Goal: Task Accomplishment & Management: Use online tool/utility

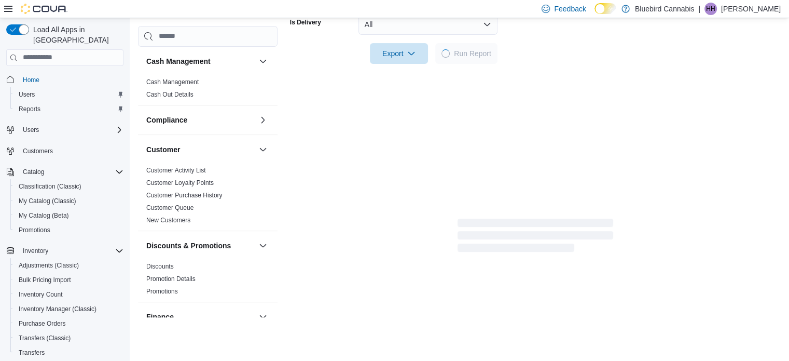
scroll to position [654, 0]
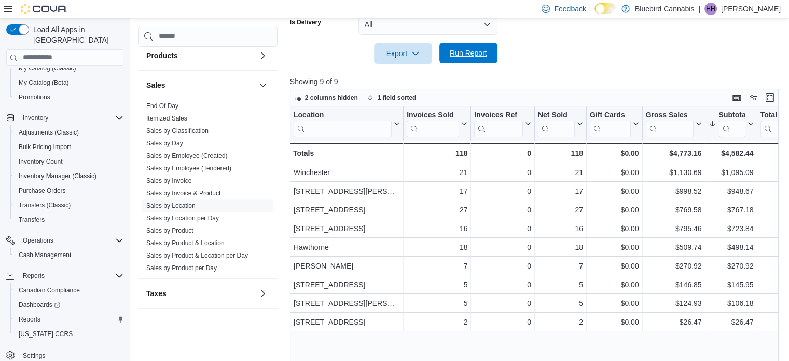
click at [472, 56] on span "Run Report" at bounding box center [468, 53] width 37 height 10
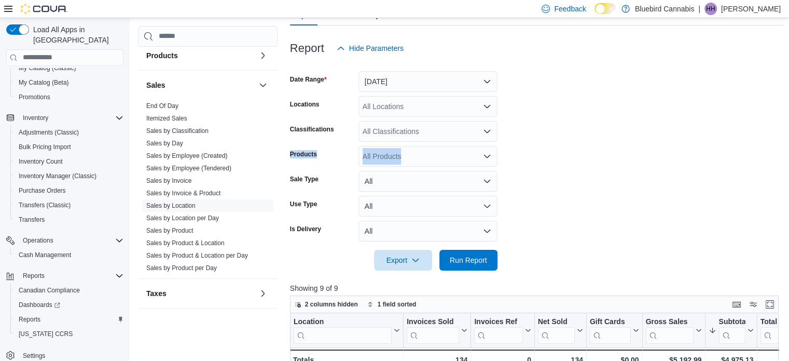
scroll to position [111, 0]
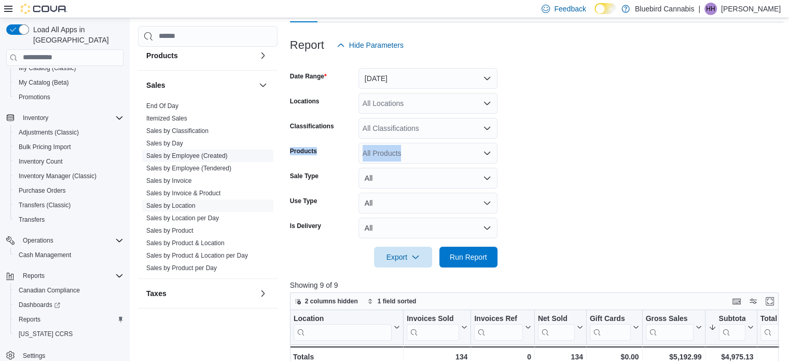
click at [189, 156] on link "Sales by Employee (Created)" at bounding box center [186, 155] width 81 height 7
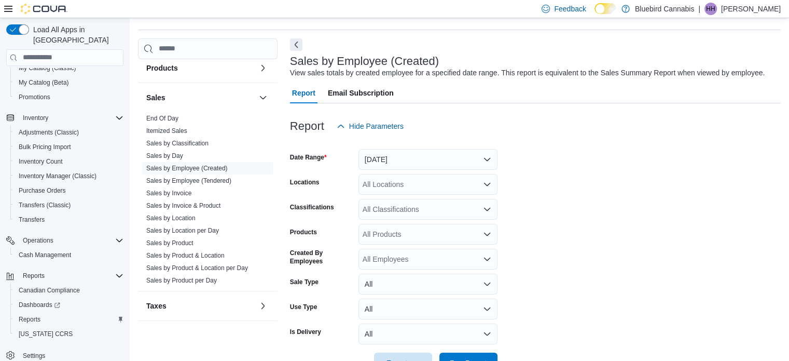
scroll to position [24, 0]
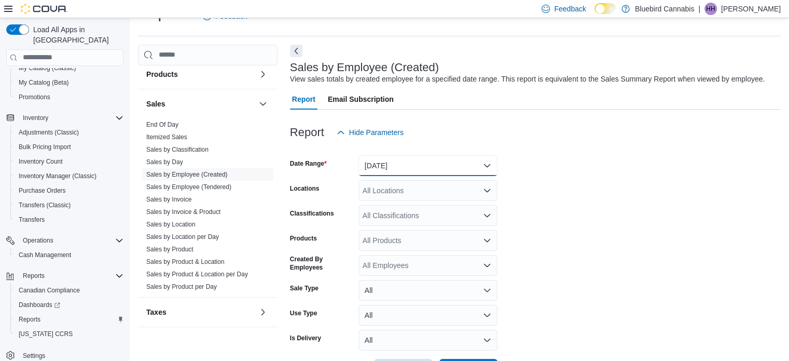
click at [447, 170] on button "[DATE]" at bounding box center [428, 165] width 139 height 21
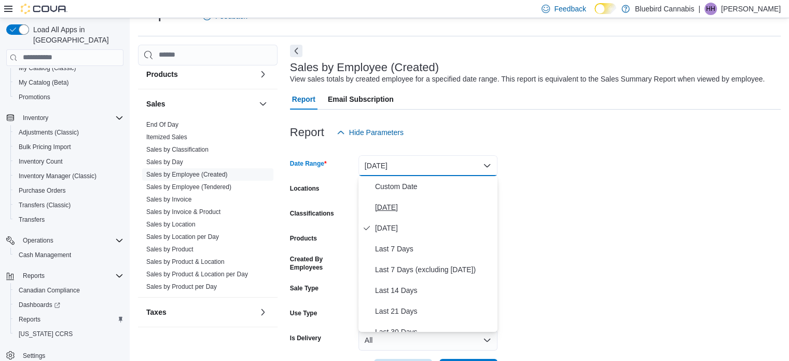
scroll to position [156, 0]
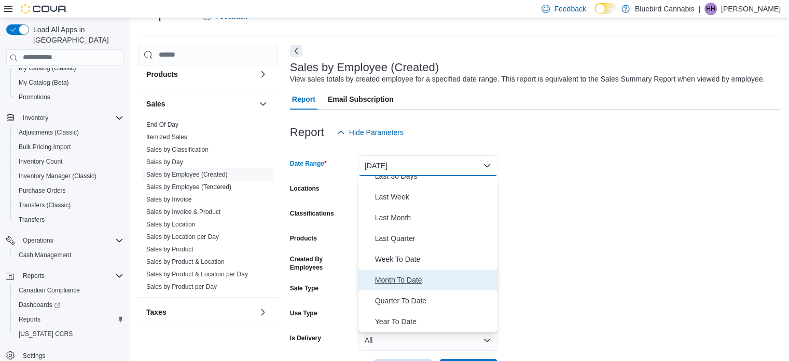
click at [428, 282] on span "Month To Date" at bounding box center [434, 279] width 118 height 12
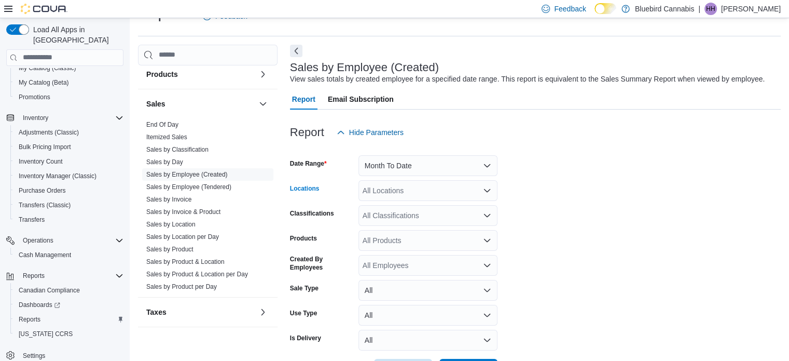
click at [452, 197] on div "All Locations" at bounding box center [428, 190] width 139 height 21
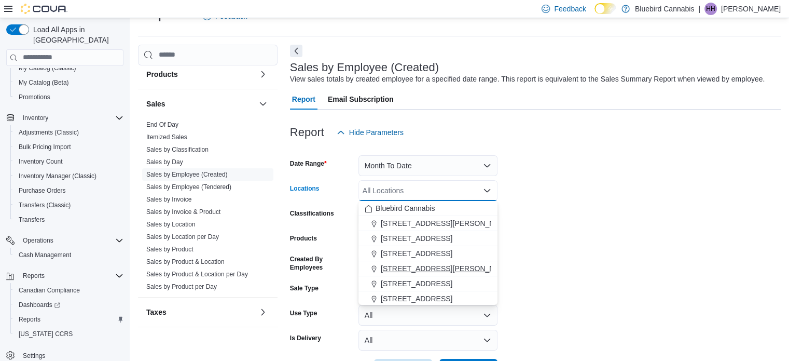
click at [444, 265] on span "[STREET_ADDRESS][PERSON_NAME]" at bounding box center [447, 268] width 132 height 10
click at [568, 248] on form "Date Range Month To Date Locations [STREET_ADDRESS][PERSON_NAME] Combo box. Sel…" at bounding box center [535, 261] width 491 height 237
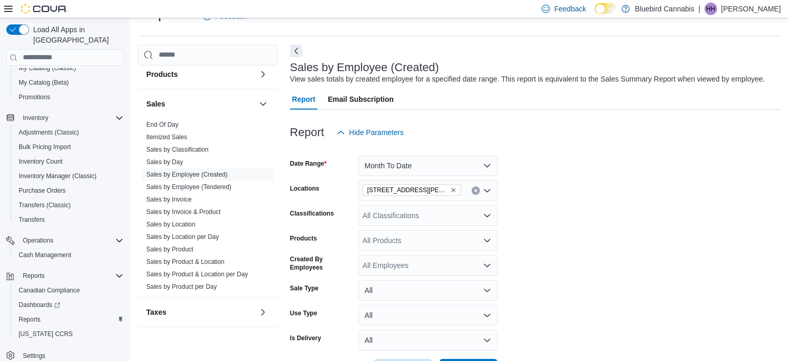
scroll to position [63, 0]
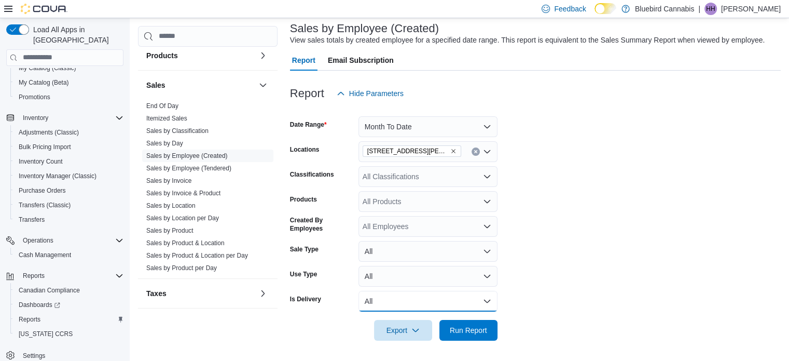
click at [463, 310] on button "All" at bounding box center [428, 301] width 139 height 21
click at [447, 284] on span "No" at bounding box center [434, 280] width 118 height 12
click at [473, 338] on span "Run Report" at bounding box center [469, 329] width 46 height 21
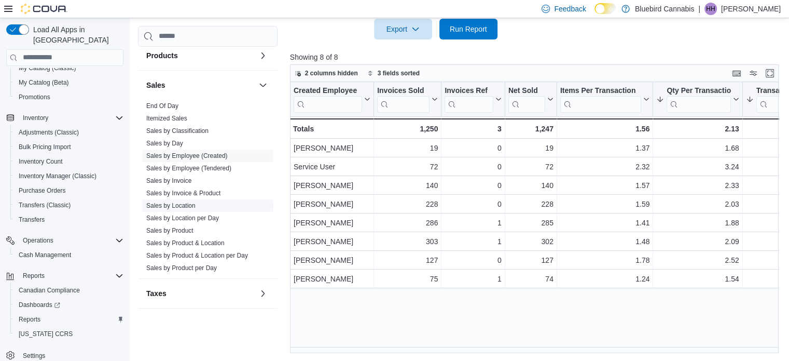
click at [181, 203] on link "Sales by Location" at bounding box center [170, 205] width 49 height 7
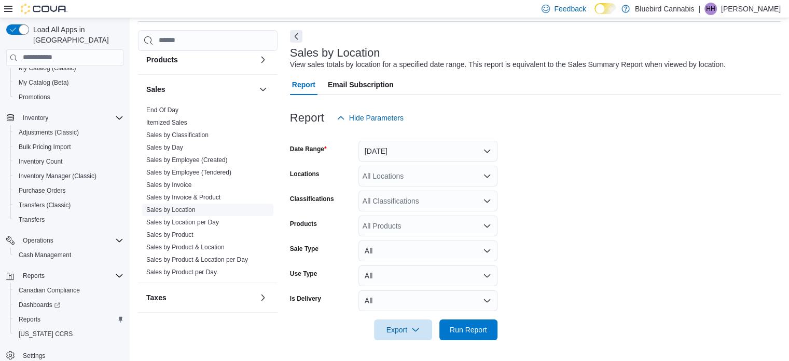
scroll to position [24, 0]
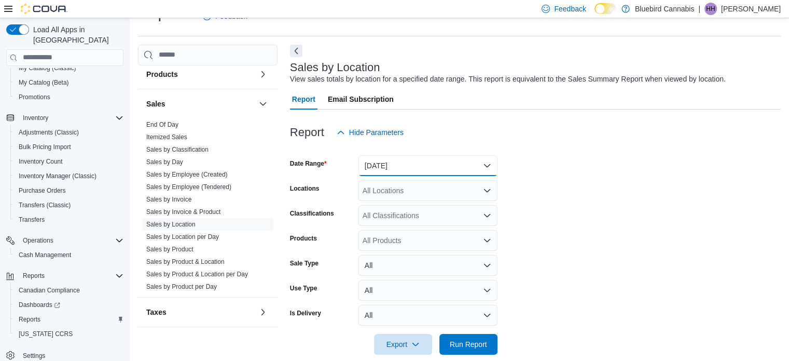
click at [452, 164] on button "[DATE]" at bounding box center [428, 165] width 139 height 21
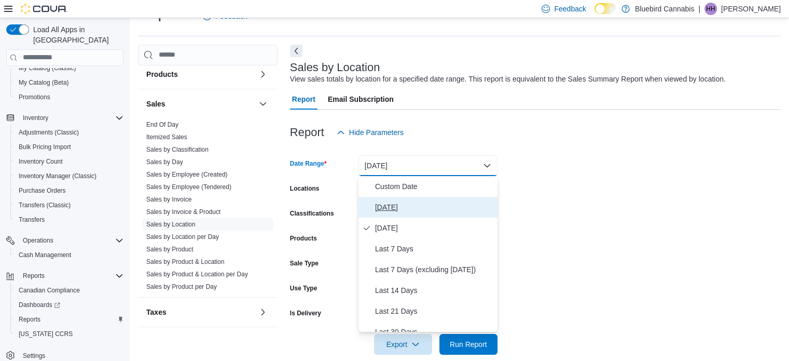
click at [431, 205] on span "[DATE]" at bounding box center [434, 207] width 118 height 12
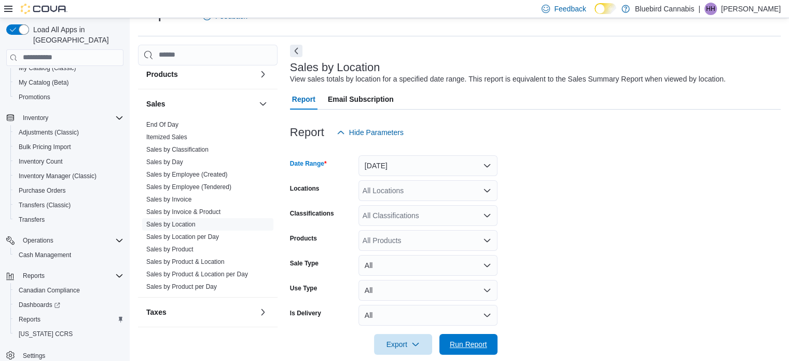
click at [472, 341] on span "Run Report" at bounding box center [468, 344] width 37 height 10
